Goal: Task Accomplishment & Management: Manage account settings

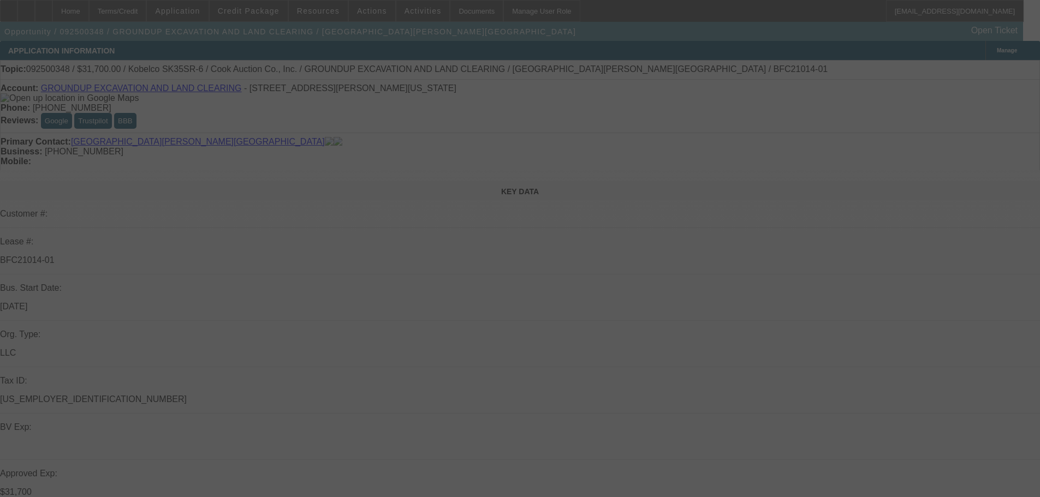
scroll to position [273, 0]
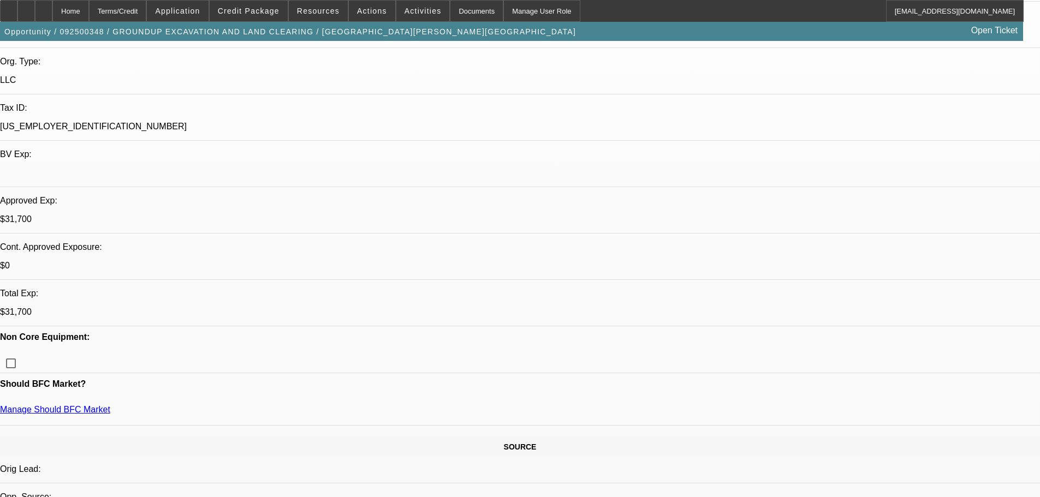
select select "0"
select select "2"
select select "0"
select select "6"
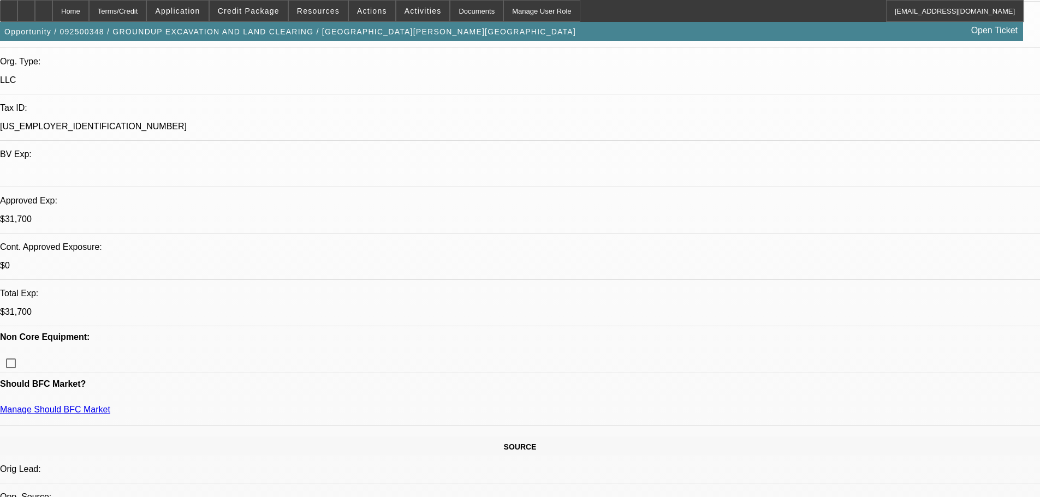
select select "0"
select select "2"
select select "0"
select select "6"
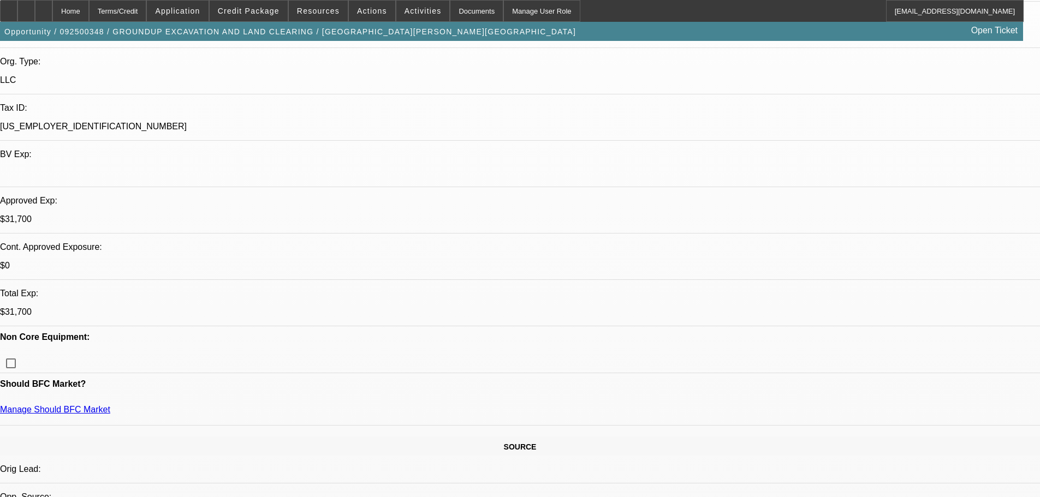
select select "0"
select select "2"
select select "0"
select select "6"
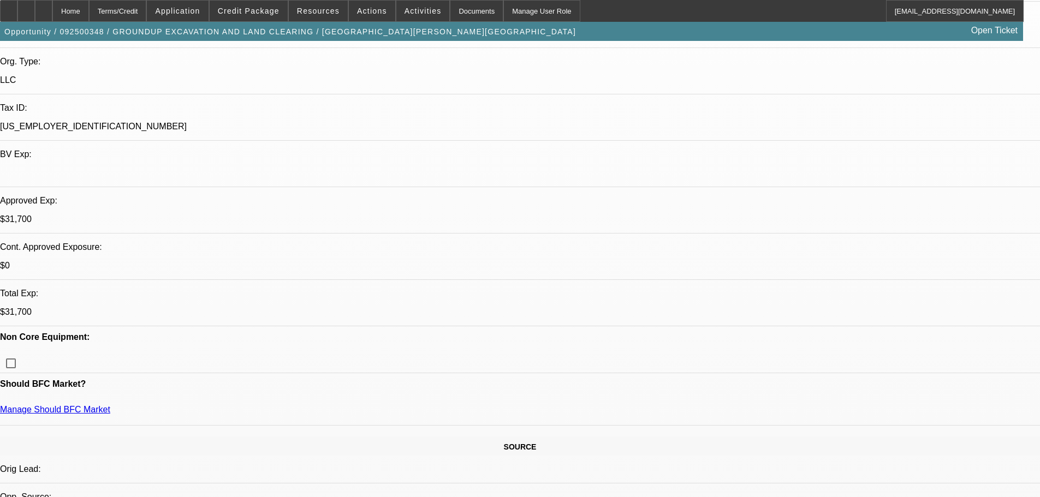
select select "0"
select select "2"
select select "0"
select select "6"
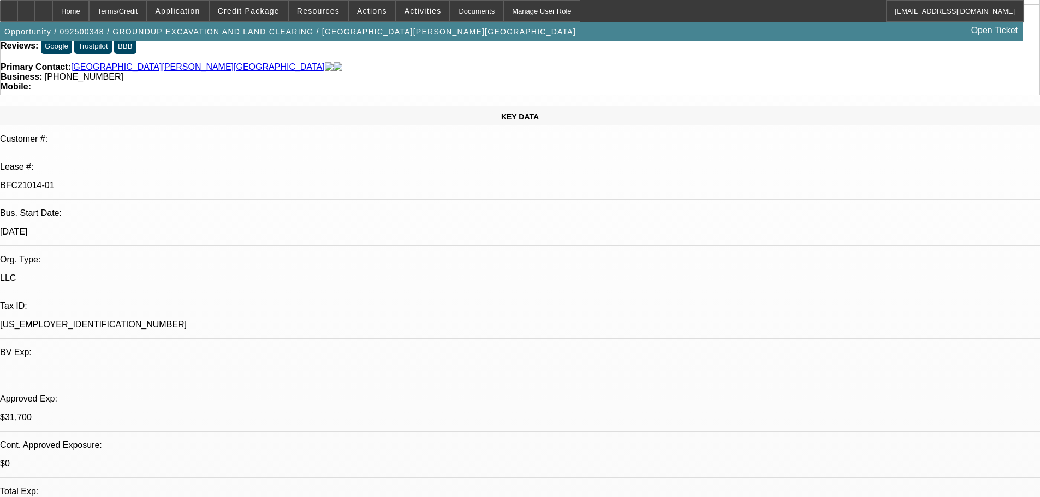
scroll to position [55, 0]
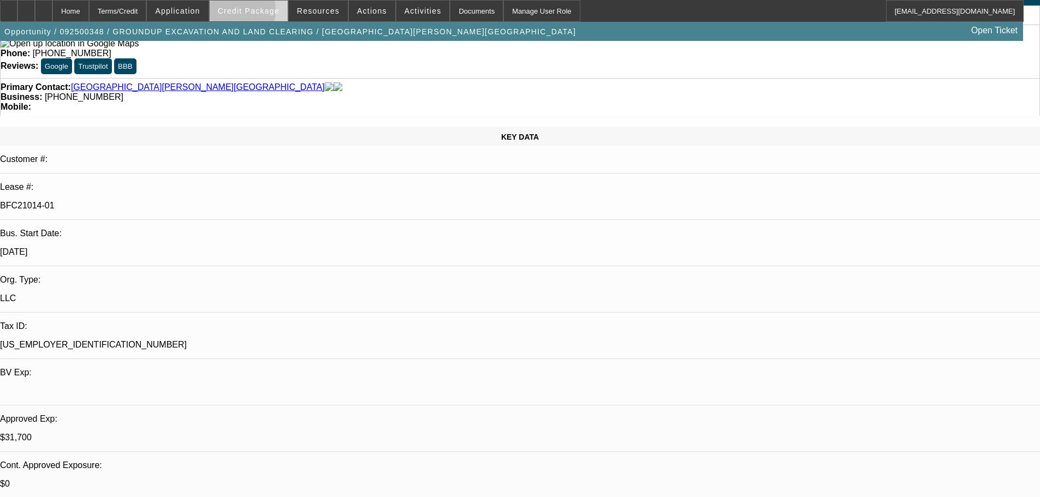
click at [251, 13] on span "Credit Package" at bounding box center [249, 11] width 62 height 9
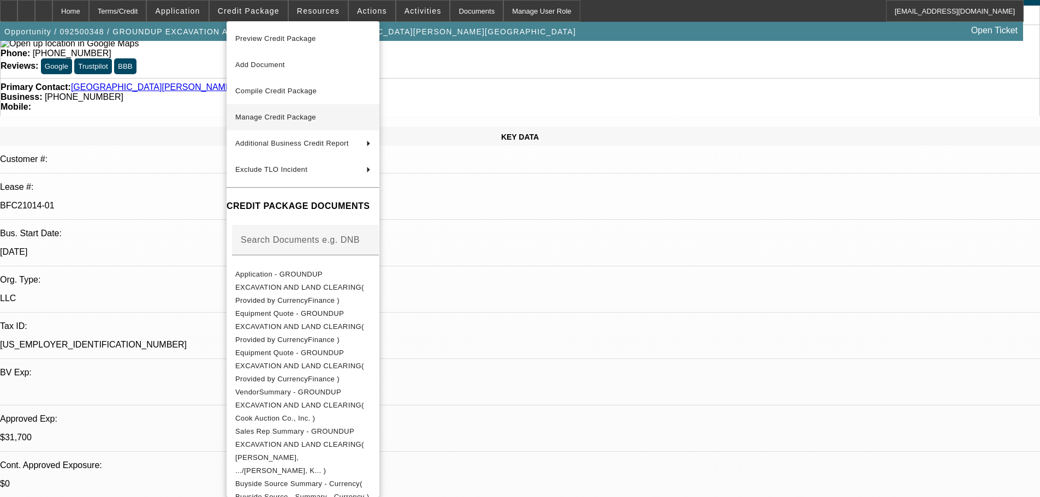
click at [298, 117] on span "Manage Credit Package" at bounding box center [275, 117] width 81 height 8
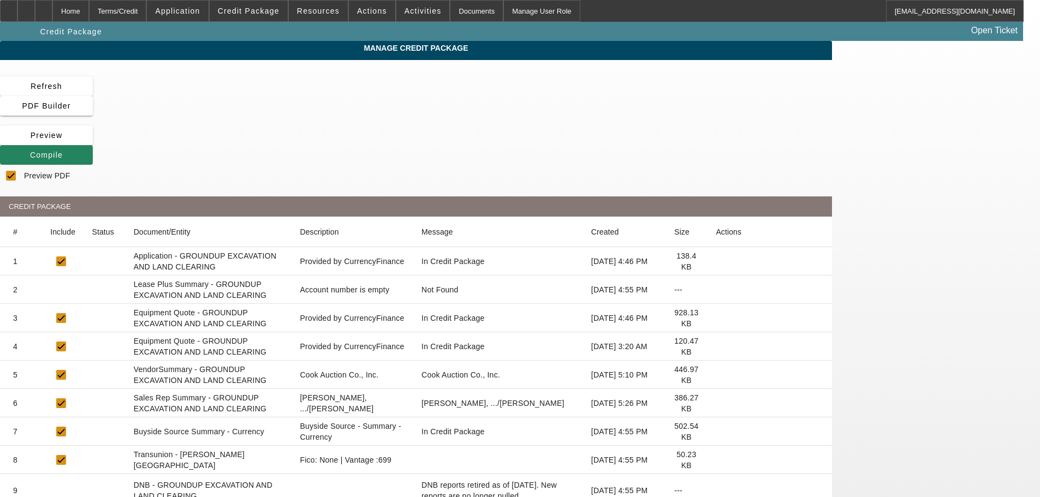
checkbox input "true"
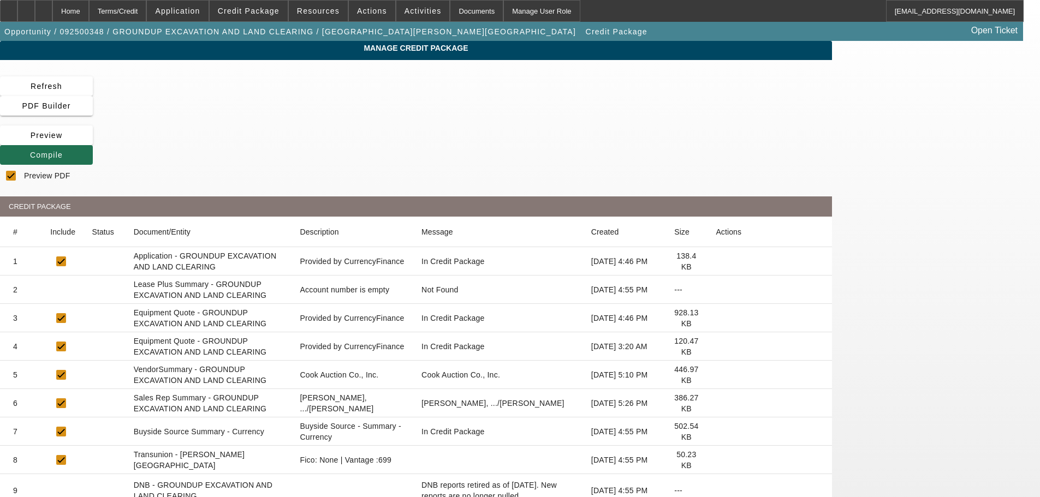
click at [30, 151] on icon at bounding box center [30, 155] width 0 height 9
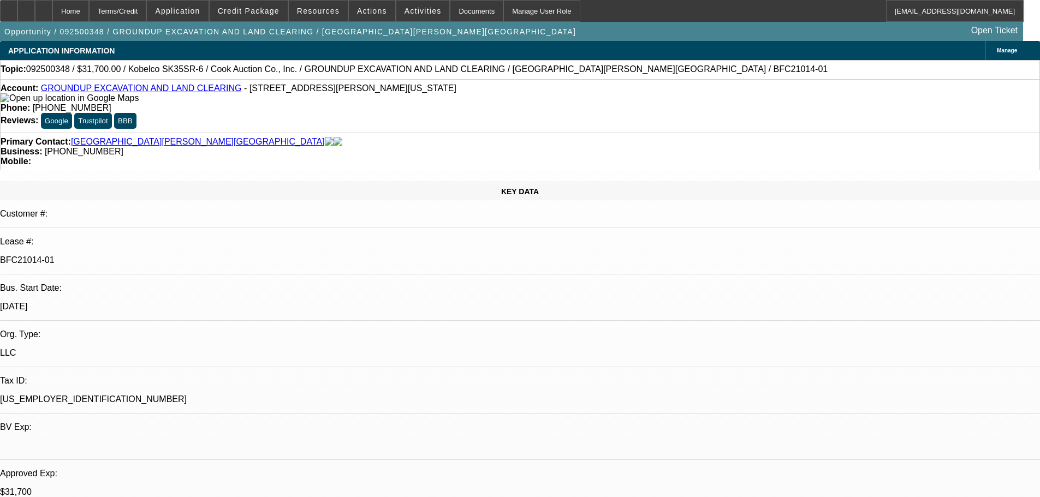
select select "0"
select select "2"
select select "0"
select select "6"
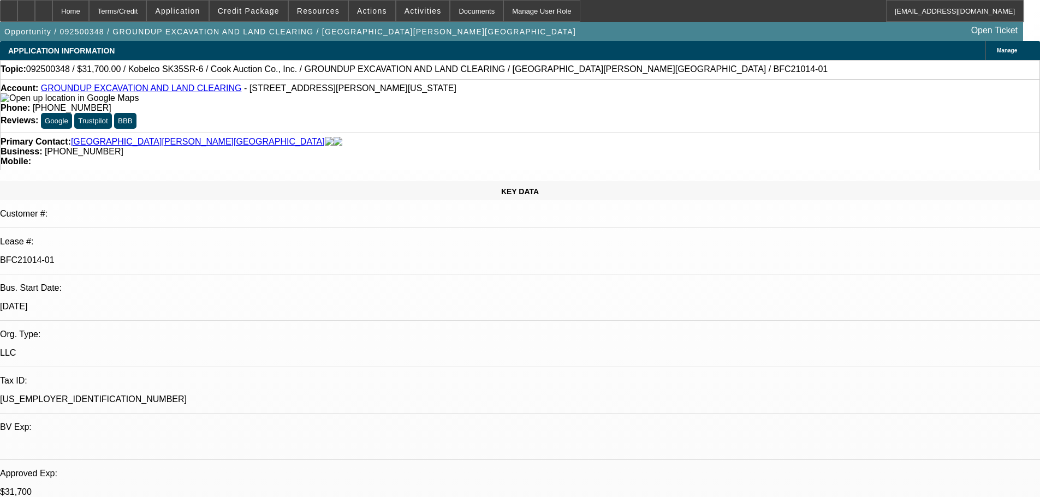
select select "0"
select select "2"
select select "0"
select select "6"
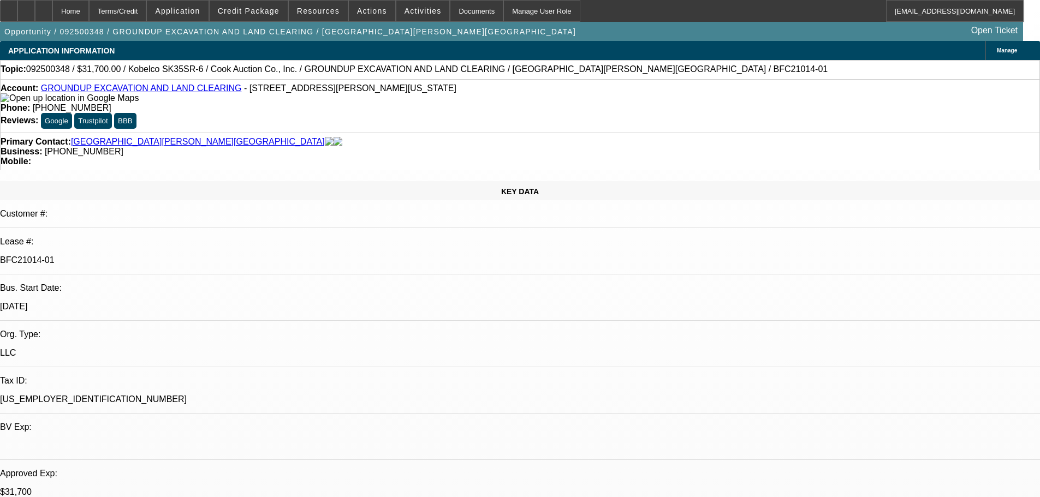
select select "0"
select select "2"
select select "0"
select select "6"
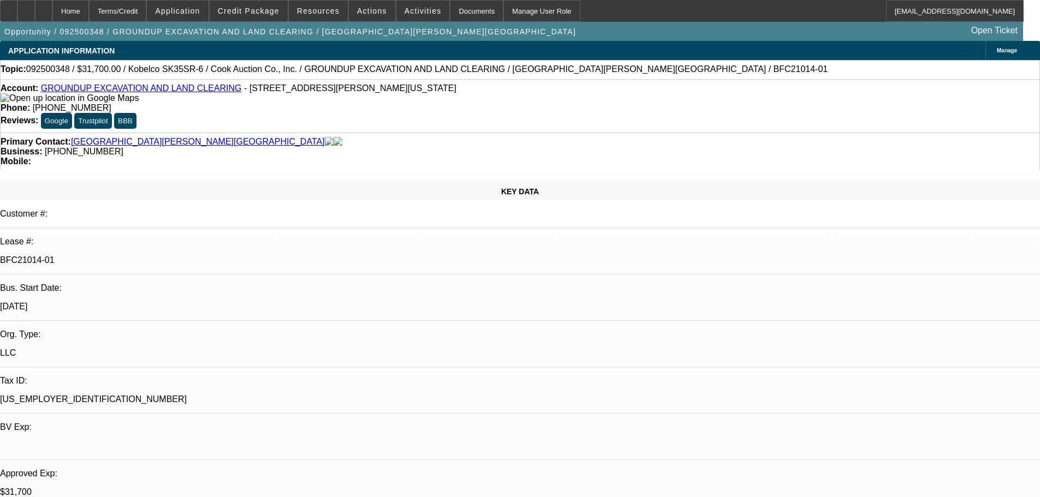
select select "0"
select select "2"
select select "0"
select select "6"
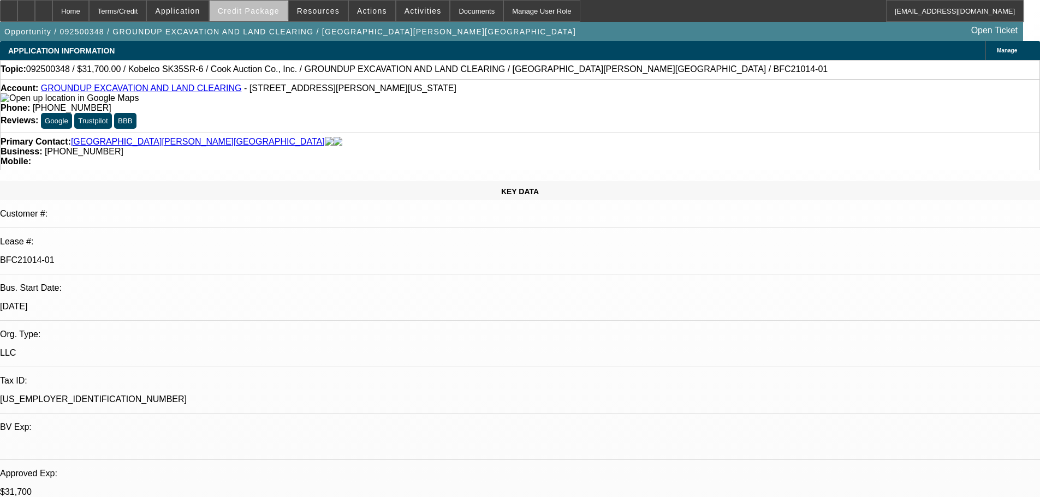
click at [269, 12] on span "Credit Package" at bounding box center [249, 11] width 62 height 9
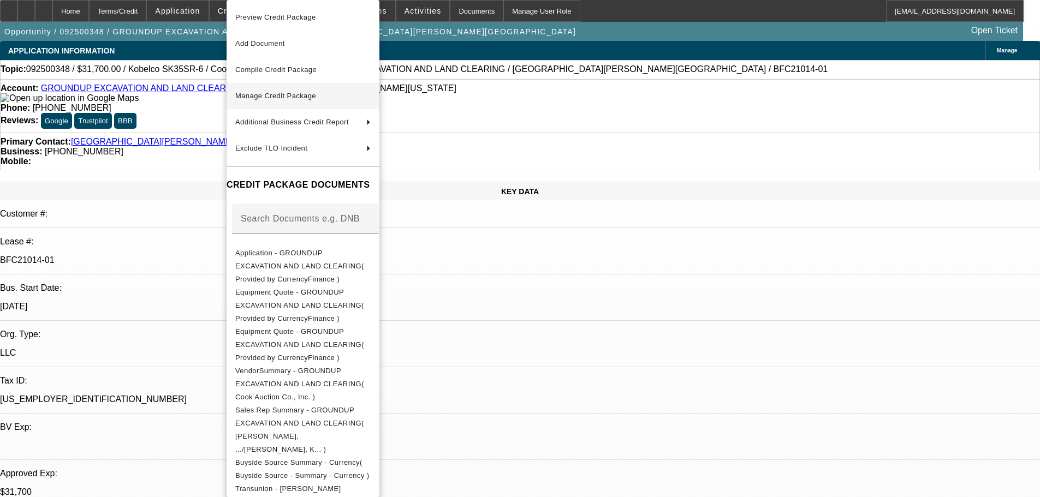
click at [295, 98] on span "Manage Credit Package" at bounding box center [275, 96] width 81 height 8
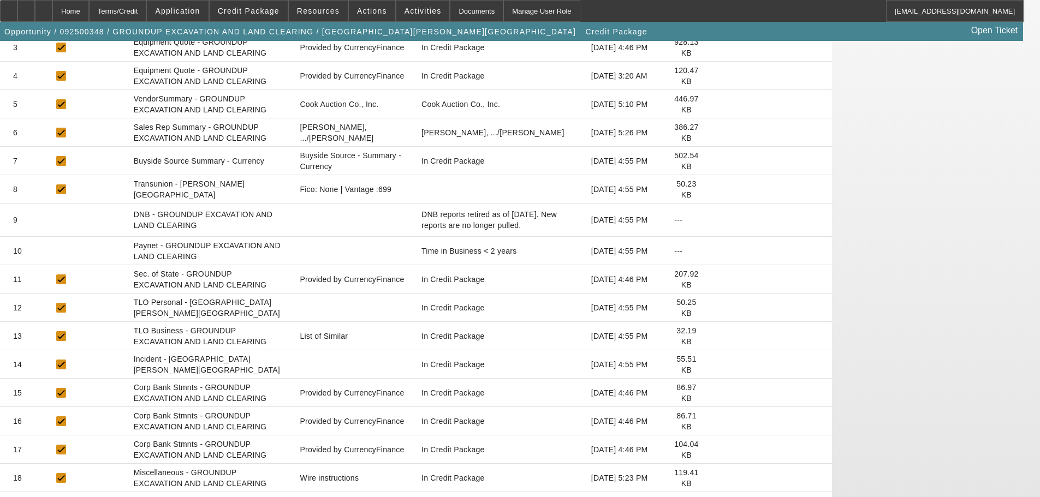
scroll to position [245, 0]
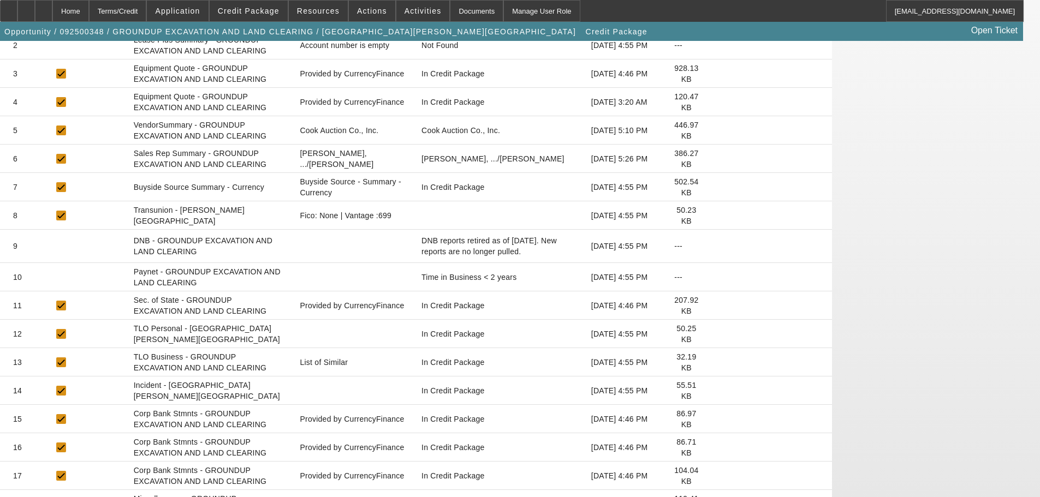
click at [716, 306] on icon at bounding box center [716, 306] width 0 height 0
click at [716, 334] on icon at bounding box center [716, 334] width 0 height 0
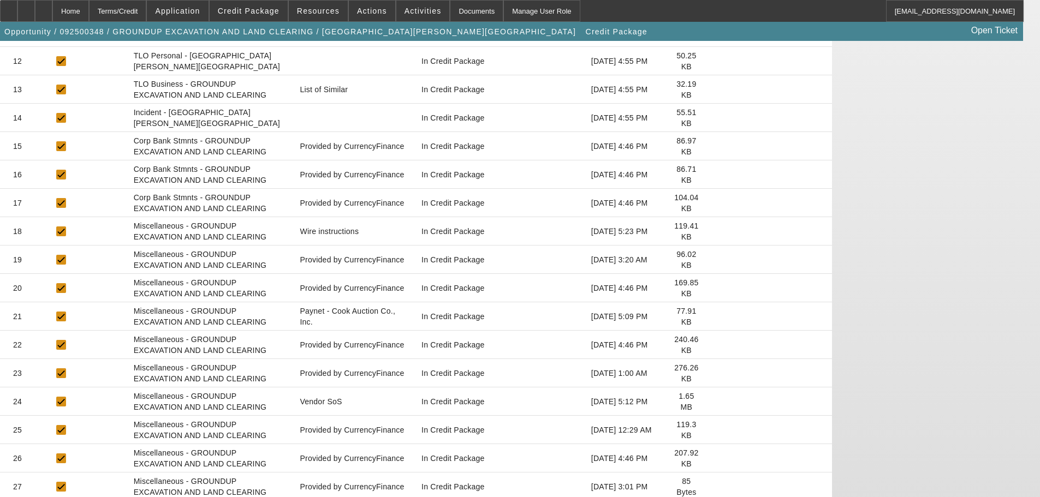
click at [716, 402] on icon at bounding box center [716, 402] width 0 height 0
click at [716, 487] on icon at bounding box center [716, 487] width 0 height 0
click at [416, 132] on mat-cell "Provided by CurrencyFinance" at bounding box center [353, 146] width 125 height 28
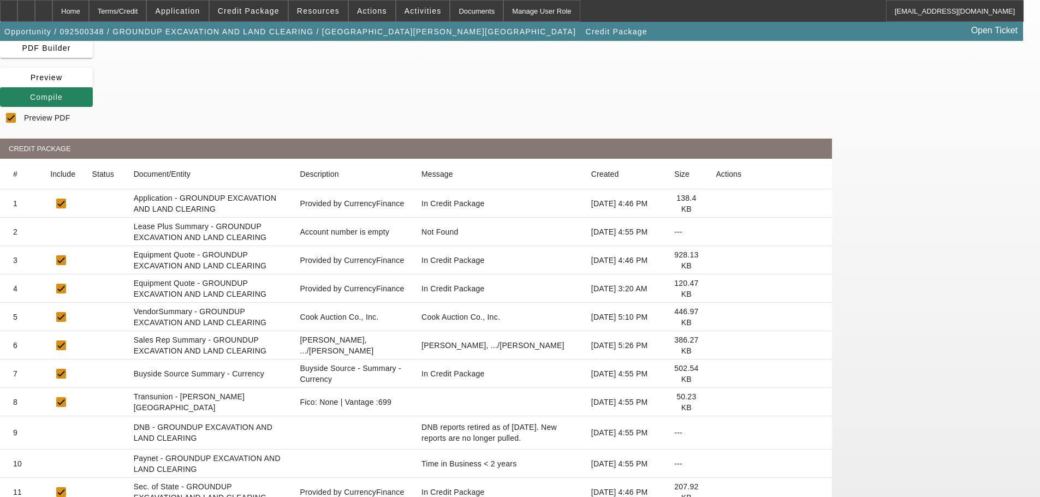
scroll to position [0, 0]
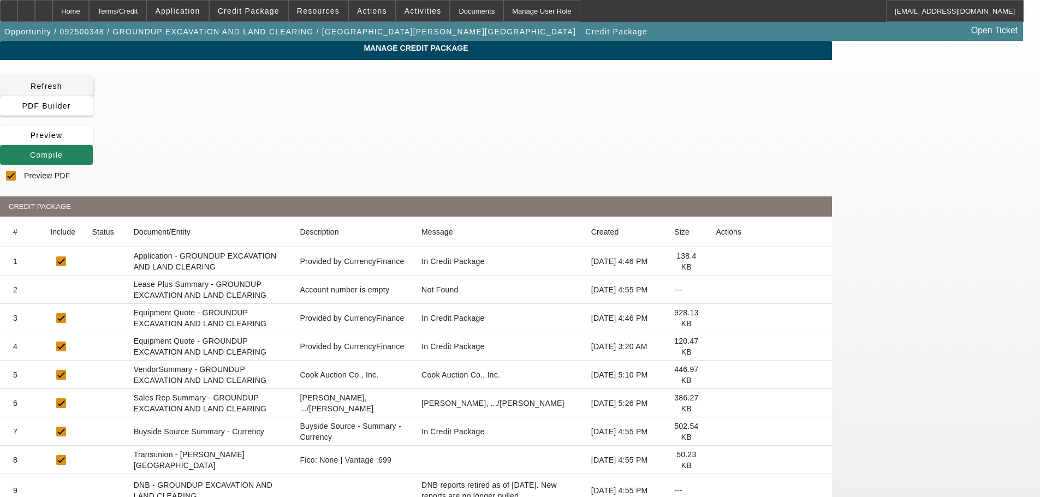
click at [62, 91] on span "Refresh" at bounding box center [47, 86] width 32 height 9
click at [63, 131] on span "Preview" at bounding box center [47, 135] width 32 height 9
